Goal: Task Accomplishment & Management: Manage account settings

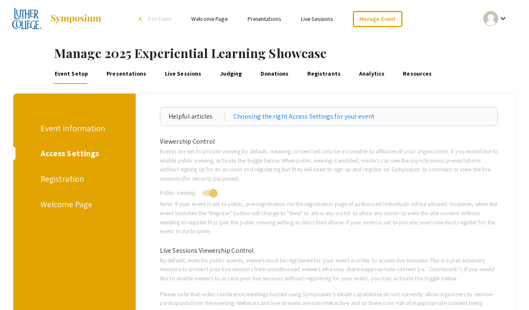
click at [127, 70] on link "Presentations" at bounding box center [126, 74] width 43 height 20
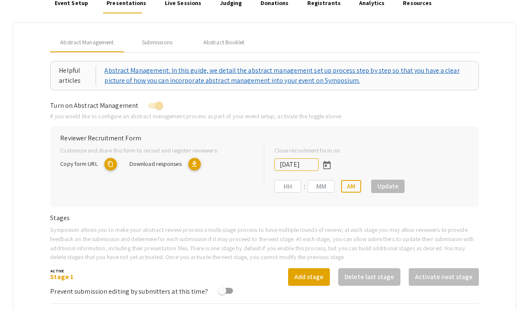
scroll to position [328, 0]
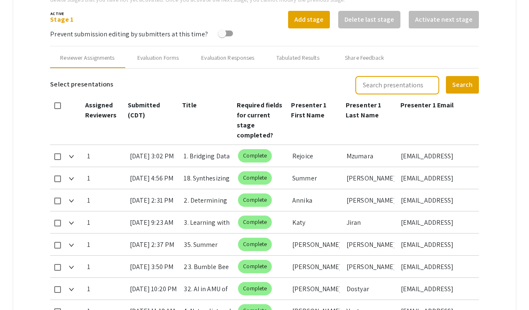
type input "[DATE]"
type input "11"
type input "59"
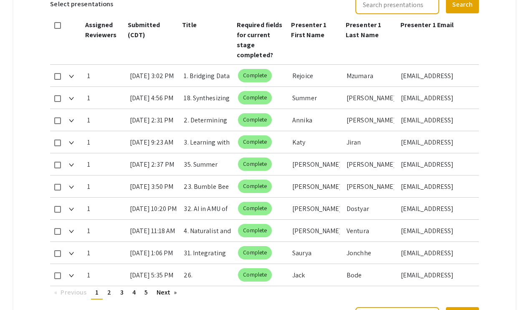
scroll to position [415, 0]
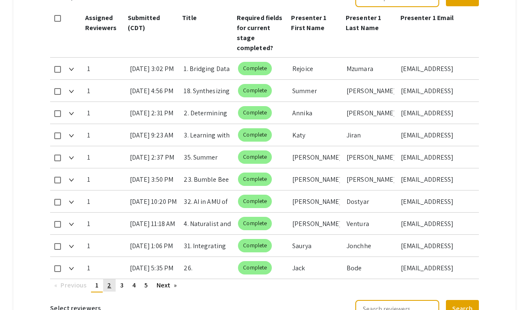
click at [109, 282] on span "2" at bounding box center [109, 285] width 4 height 9
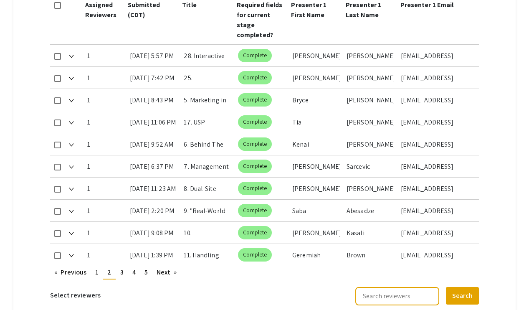
scroll to position [434, 0]
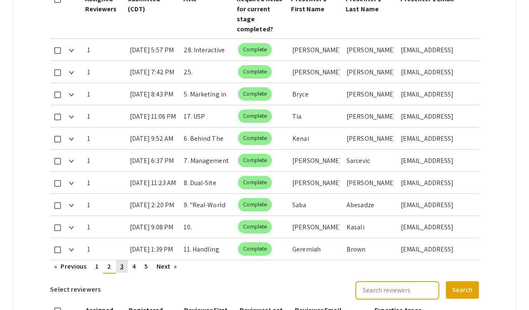
click at [121, 266] on span "3" at bounding box center [121, 266] width 3 height 9
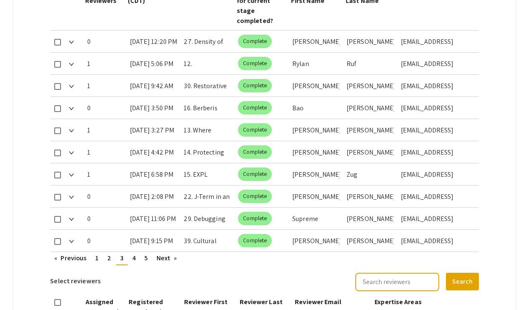
scroll to position [444, 0]
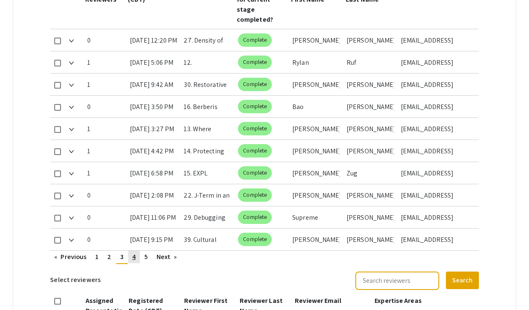
click at [136, 257] on link "page 4" at bounding box center [134, 257] width 12 height 13
